Goal: Information Seeking & Learning: Learn about a topic

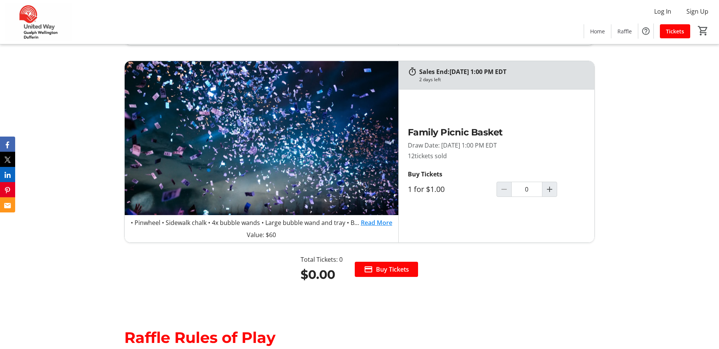
scroll to position [872, 0]
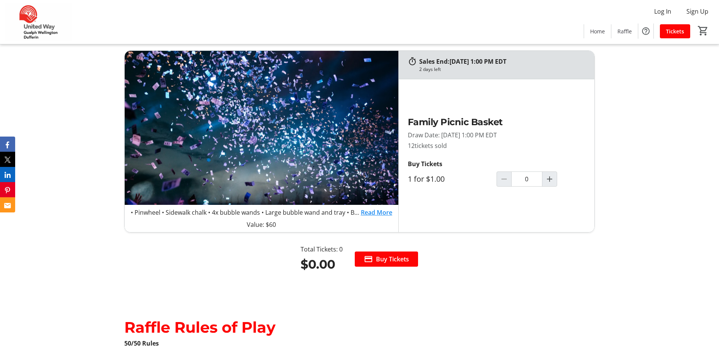
click at [375, 208] on link "Read More" at bounding box center [376, 212] width 31 height 9
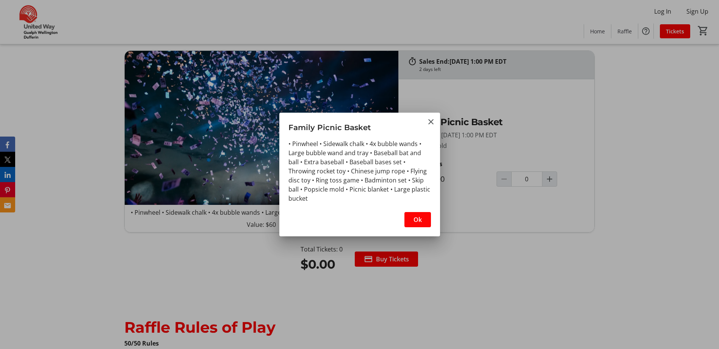
scroll to position [0, 0]
drag, startPoint x: 315, startPoint y: 143, endPoint x: 410, endPoint y: 146, distance: 95.2
click at [410, 146] on div "• Pinwheel • Sidewalk chalk • 4x bubble wands • Large bubble wand and tray • Ba…" at bounding box center [360, 171] width 143 height 64
drag, startPoint x: 312, startPoint y: 150, endPoint x: 405, endPoint y: 157, distance: 93.2
click at [405, 157] on div "• Pinwheel • Sidewalk chalk • 4x bubble wands • Large bubble wand and tray • Ba…" at bounding box center [360, 171] width 143 height 64
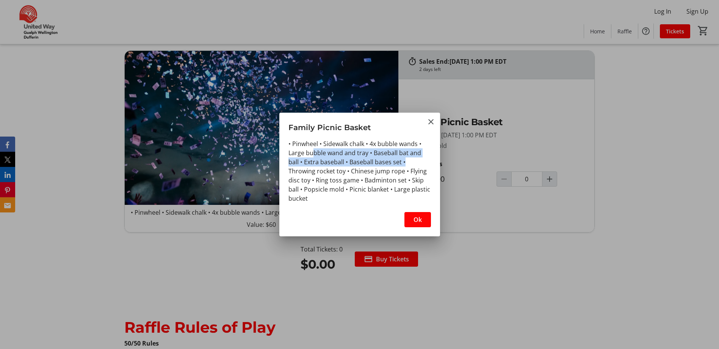
drag, startPoint x: 405, startPoint y: 157, endPoint x: 355, endPoint y: 162, distance: 50.6
click at [355, 162] on div "• Pinwheel • Sidewalk chalk • 4x bubble wands • Large bubble wand and tray • Ba…" at bounding box center [360, 171] width 143 height 64
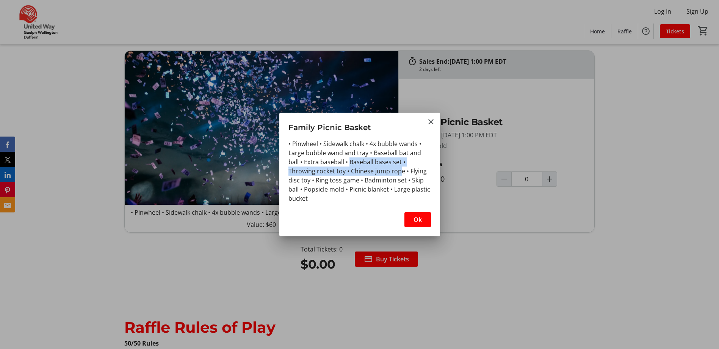
drag, startPoint x: 351, startPoint y: 165, endPoint x: 400, endPoint y: 168, distance: 49.0
click at [400, 168] on div "• Pinwheel • Sidewalk chalk • 4x bubble wands • Large bubble wand and tray • Ba…" at bounding box center [360, 171] width 143 height 64
drag, startPoint x: 400, startPoint y: 168, endPoint x: 338, endPoint y: 169, distance: 61.8
click at [338, 169] on div "• Pinwheel • Sidewalk chalk • 4x bubble wands • Large bubble wand and tray • Ba…" at bounding box center [360, 171] width 143 height 64
drag, startPoint x: 358, startPoint y: 174, endPoint x: 391, endPoint y: 176, distance: 33.4
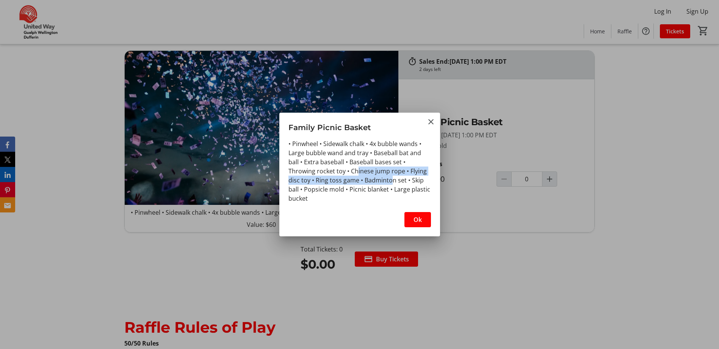
click at [391, 176] on div "• Pinwheel • Sidewalk chalk • 4x bubble wands • Large bubble wand and tray • Ba…" at bounding box center [360, 171] width 143 height 64
drag, startPoint x: 391, startPoint y: 176, endPoint x: 391, endPoint y: 180, distance: 3.8
click at [391, 180] on div "• Pinwheel • Sidewalk chalk • 4x bubble wands • Large bubble wand and tray • Ba…" at bounding box center [360, 171] width 143 height 64
drag, startPoint x: 320, startPoint y: 179, endPoint x: 353, endPoint y: 179, distance: 32.2
click at [353, 179] on div "• Pinwheel • Sidewalk chalk • 4x bubble wands • Large bubble wand and tray • Ba…" at bounding box center [360, 171] width 143 height 64
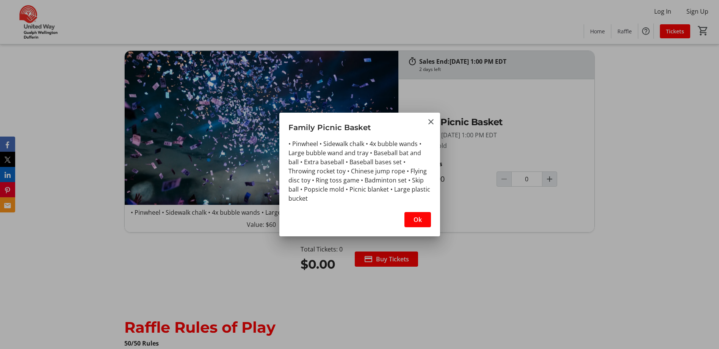
drag, startPoint x: 353, startPoint y: 179, endPoint x: 365, endPoint y: 181, distance: 13.2
click at [365, 181] on div "• Pinwheel • Sidewalk chalk • 4x bubble wands • Large bubble wand and tray • Ba…" at bounding box center [360, 171] width 143 height 64
click at [414, 180] on div "• Pinwheel • Sidewalk chalk • 4x bubble wands • Large bubble wand and tray • Ba…" at bounding box center [360, 171] width 143 height 64
drag, startPoint x: 305, startPoint y: 188, endPoint x: 341, endPoint y: 188, distance: 36.0
click at [341, 188] on div "• Pinwheel • Sidewalk chalk • 4x bubble wands • Large bubble wand and tray • Ba…" at bounding box center [360, 171] width 143 height 64
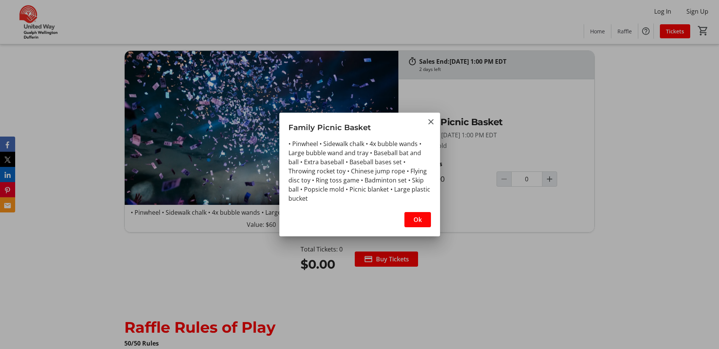
drag, startPoint x: 341, startPoint y: 188, endPoint x: 360, endPoint y: 191, distance: 18.9
click at [360, 191] on div "• Pinwheel • Sidewalk chalk • 4x bubble wands • Large bubble wand and tray • Ba…" at bounding box center [360, 171] width 143 height 64
drag, startPoint x: 360, startPoint y: 191, endPoint x: 398, endPoint y: 194, distance: 38.7
click at [398, 194] on div "• Pinwheel • Sidewalk chalk • 4x bubble wands • Large bubble wand and tray • Ba…" at bounding box center [360, 171] width 143 height 64
drag, startPoint x: 398, startPoint y: 194, endPoint x: 397, endPoint y: 210, distance: 16.0
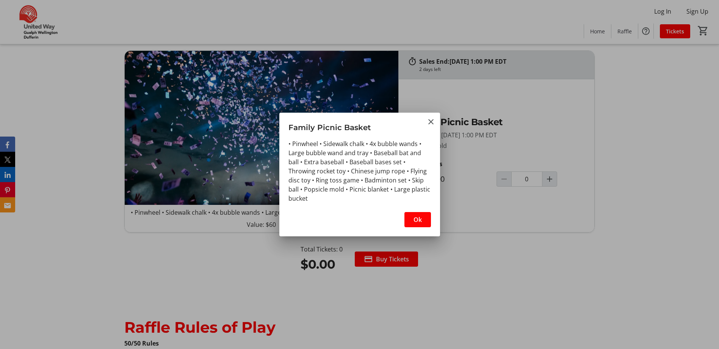
click at [397, 210] on div "Ok" at bounding box center [359, 221] width 161 height 29
click at [417, 216] on span "Ok" at bounding box center [418, 219] width 8 height 9
